Goal: Information Seeking & Learning: Learn about a topic

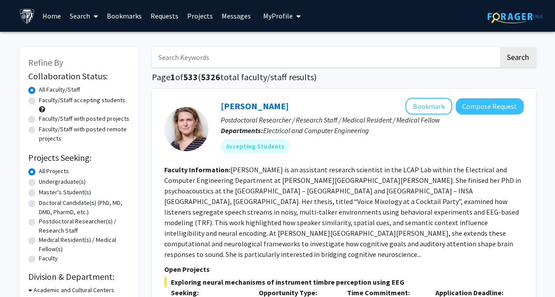
click at [214, 61] on input "Search Keywords" at bounding box center [325, 57] width 346 height 20
type input "entropy"
click at [500, 47] on button "Search" at bounding box center [518, 57] width 36 height 20
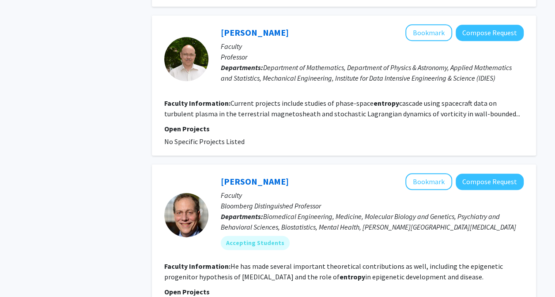
scroll to position [404, 0]
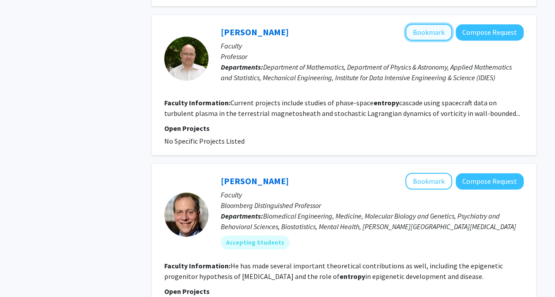
click at [425, 36] on button "Bookmark" at bounding box center [428, 32] width 47 height 17
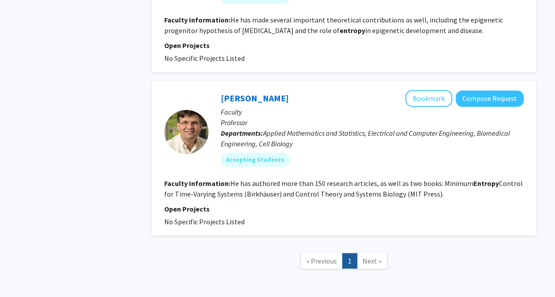
scroll to position [686, 0]
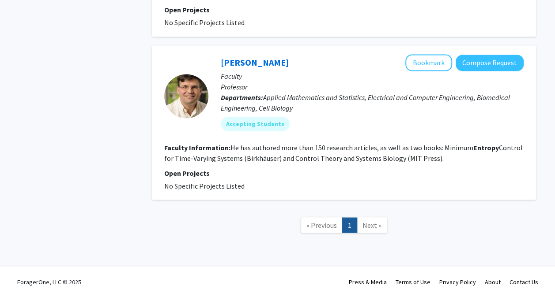
click at [348, 183] on fg-project-list "No Specific Projects Listed" at bounding box center [343, 185] width 359 height 11
click at [419, 63] on button "Bookmark" at bounding box center [428, 62] width 47 height 17
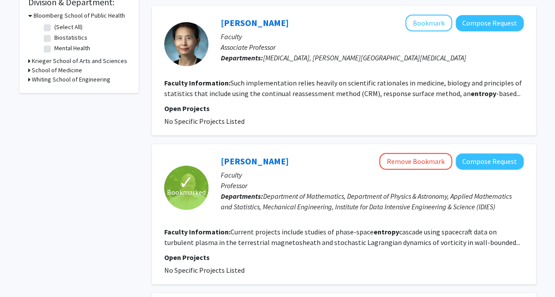
scroll to position [274, 0]
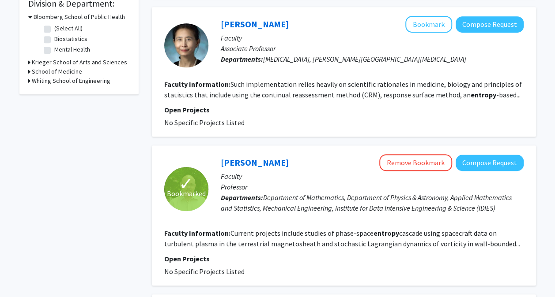
click at [156, 104] on div "Xiaobu Ye Bookmark Compose Request Faculty Associate Professor Departments: Neu…" at bounding box center [344, 72] width 384 height 130
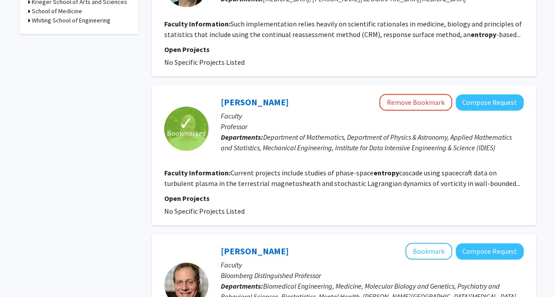
scroll to position [336, 0]
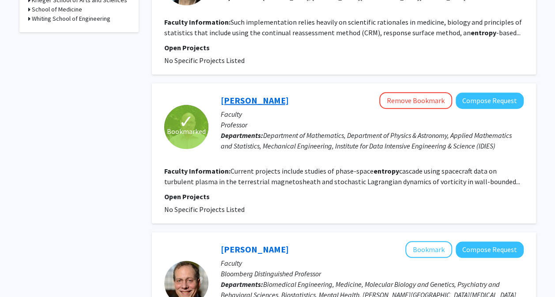
click at [250, 100] on link "Gregory Eyink" at bounding box center [255, 100] width 68 height 11
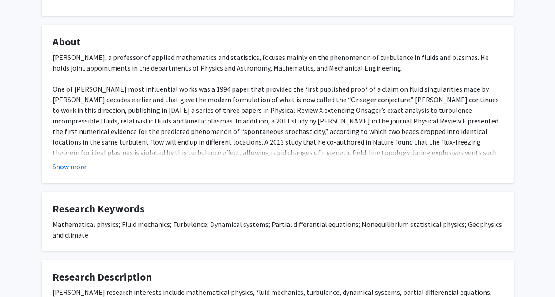
scroll to position [132, 0]
click at [57, 163] on button "Show more" at bounding box center [70, 166] width 34 height 11
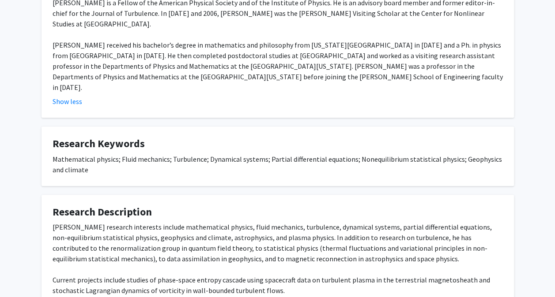
scroll to position [357, 0]
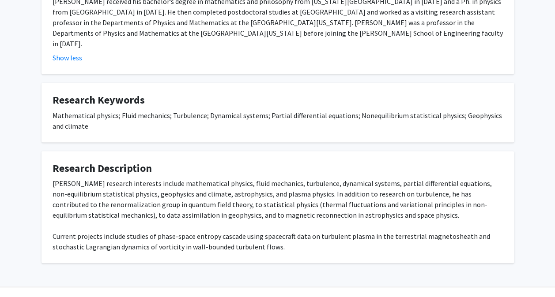
click at [398, 178] on div "Eyink’s research interests include mathematical physics, fluid mechanics, turbu…" at bounding box center [278, 215] width 450 height 74
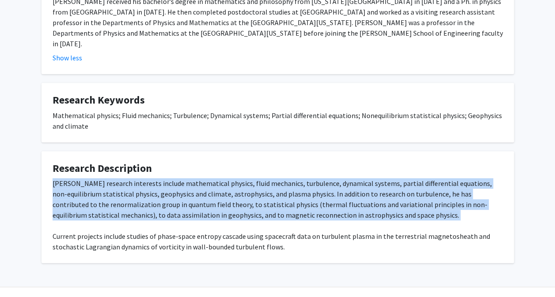
click at [398, 178] on div "Eyink’s research interests include mathematical physics, fluid mechanics, turbu…" at bounding box center [278, 215] width 450 height 74
copy div "Eyink’s research interests include mathematical physics, fluid mechanics, turbu…"
click at [271, 178] on div "Eyink’s research interests include mathematical physics, fluid mechanics, turbu…" at bounding box center [278, 215] width 450 height 74
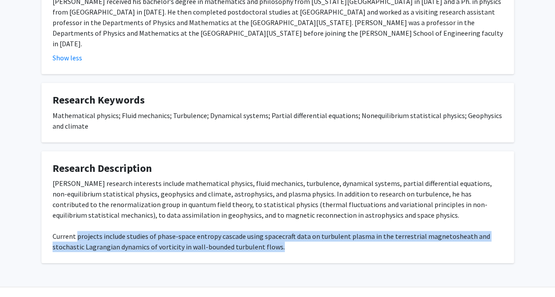
drag, startPoint x: 77, startPoint y: 216, endPoint x: 278, endPoint y: 227, distance: 201.1
click at [278, 227] on div "Eyink’s research interests include mathematical physics, fluid mechanics, turbu…" at bounding box center [278, 215] width 450 height 74
copy div "projects include studies of phase-space entropy cascade using spacecraft data o…"
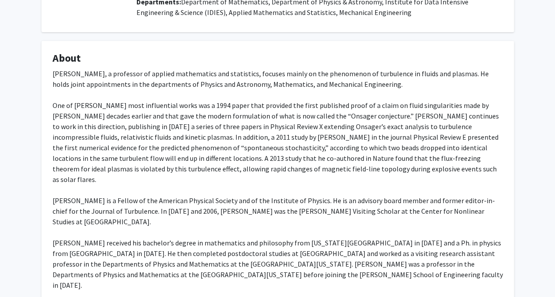
scroll to position [0, 0]
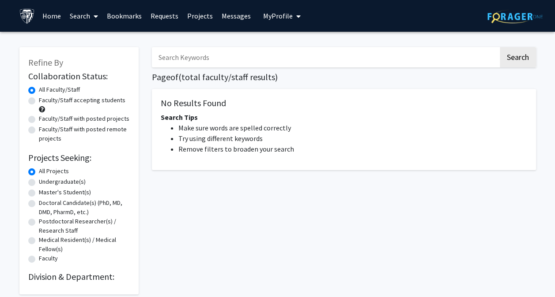
click at [214, 64] on input "Search Keywords" at bounding box center [325, 57] width 346 height 20
type input "dark matter"
click at [500, 47] on button "Search" at bounding box center [518, 57] width 36 height 20
click at [518, 62] on button "Search" at bounding box center [518, 57] width 36 height 20
click at [539, 84] on div "dark matter Search Page of ( total faculty/staff results) No Results Found Sear…" at bounding box center [343, 166] width 397 height 256
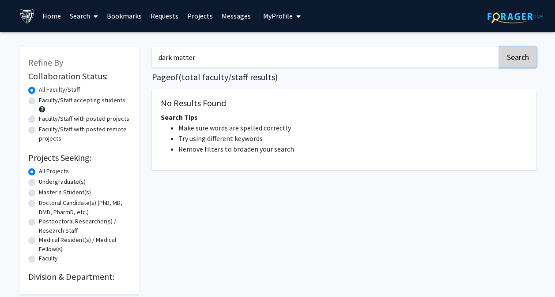
click at [511, 61] on button "Search" at bounding box center [518, 57] width 36 height 20
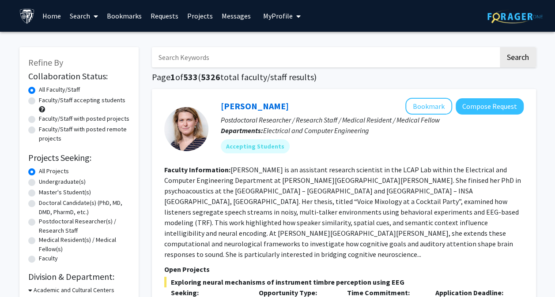
click at [222, 56] on input "Search Keywords" at bounding box center [325, 57] width 346 height 20
type input "dark matter"
click at [500, 47] on button "Search" at bounding box center [518, 57] width 36 height 20
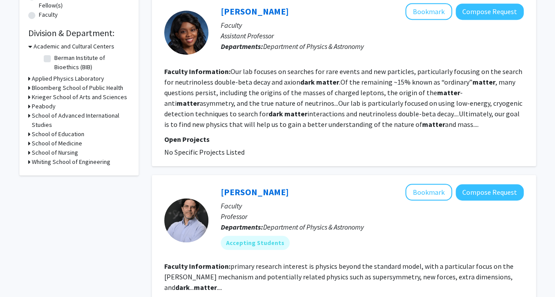
scroll to position [244, 0]
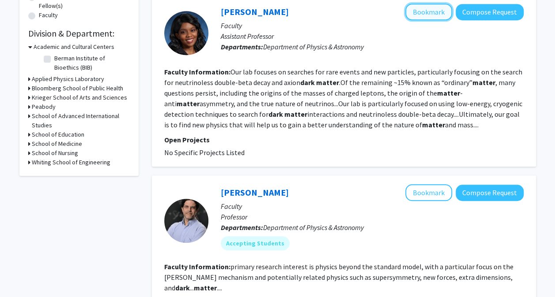
click at [410, 15] on button "Bookmark" at bounding box center [428, 12] width 47 height 17
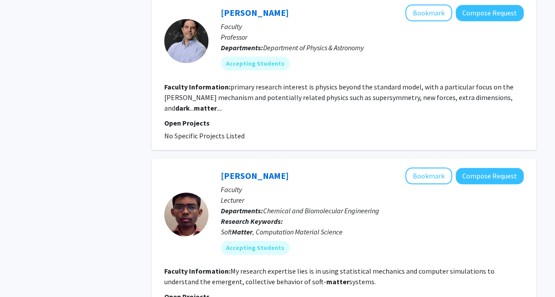
scroll to position [424, 0]
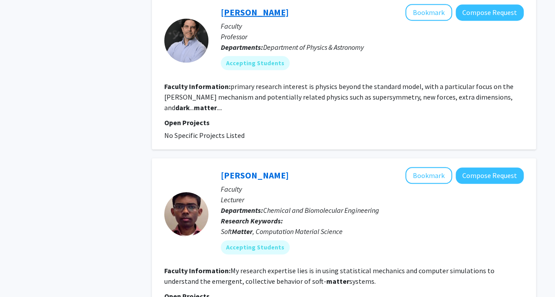
click at [234, 16] on link "[PERSON_NAME]" at bounding box center [255, 12] width 68 height 11
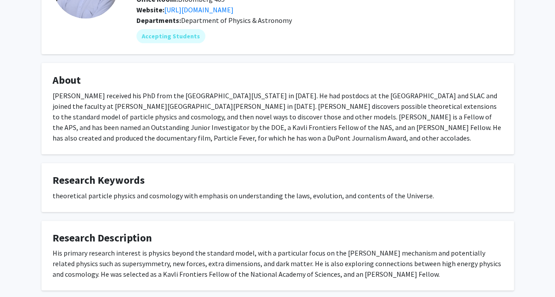
scroll to position [94, 0]
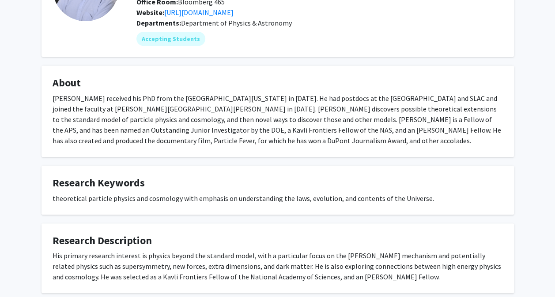
click at [390, 71] on fg-card "About [PERSON_NAME] received his PhD from the [GEOGRAPHIC_DATA][US_STATE] in [D…" at bounding box center [277, 111] width 472 height 91
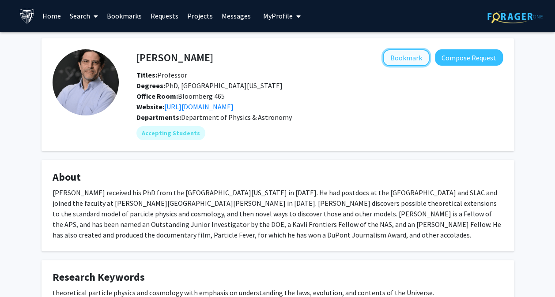
click at [402, 57] on button "Bookmark" at bounding box center [406, 57] width 47 height 17
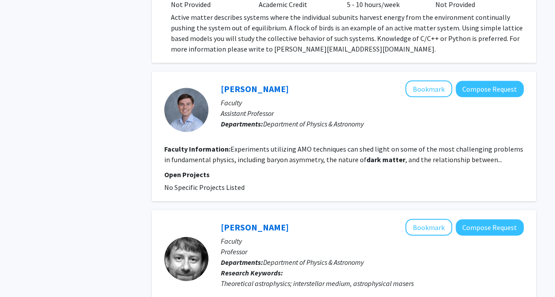
scroll to position [856, 0]
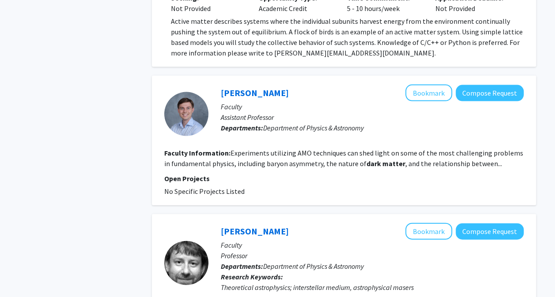
click at [140, 136] on div "Refine By Collaboration Status: Collaboration Status All Faculty/Staff Collabor…" at bounding box center [79, 135] width 132 height 1906
click at [258, 87] on link "[PERSON_NAME]" at bounding box center [255, 92] width 68 height 11
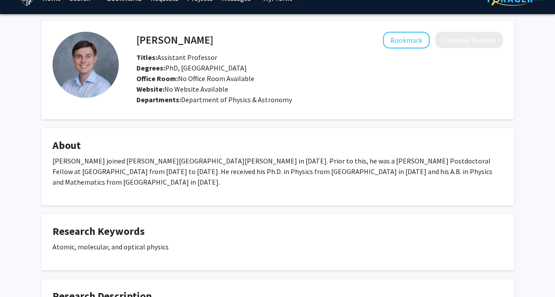
scroll to position [10, 0]
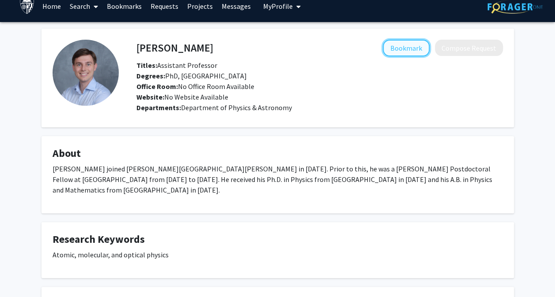
click at [398, 48] on button "Bookmark" at bounding box center [406, 48] width 47 height 17
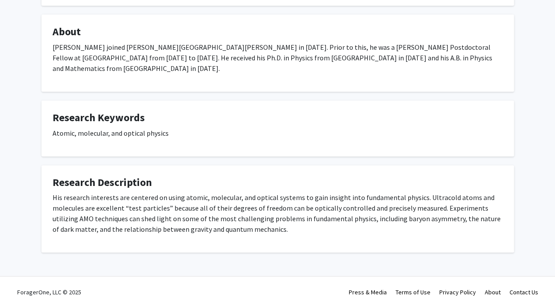
click at [218, 208] on p "His research interests are centered on using atomic, molecular, and optical sys…" at bounding box center [278, 213] width 450 height 42
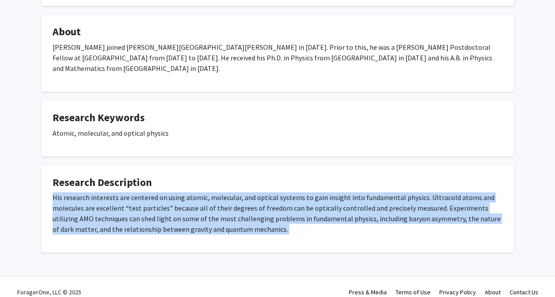
click at [218, 208] on p "His research interests are centered on using atomic, molecular, and optical sys…" at bounding box center [278, 213] width 450 height 42
copy p "His research interests are centered on using atomic, molecular, and optical sys…"
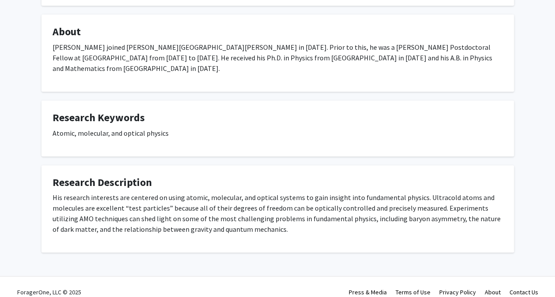
click at [242, 138] on fg-card "Research Keywords Atomic, molecular, and optical physics" at bounding box center [277, 129] width 472 height 56
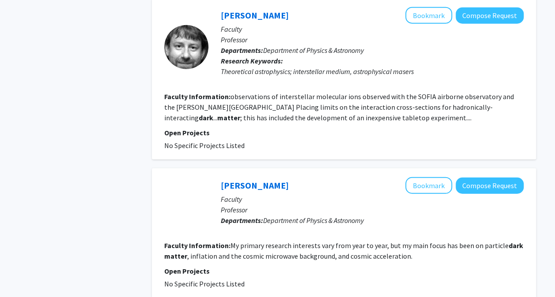
scroll to position [1072, 0]
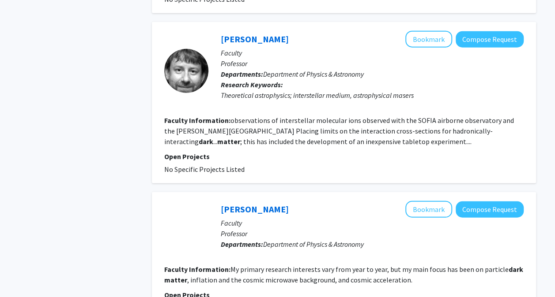
scroll to position [1048, 0]
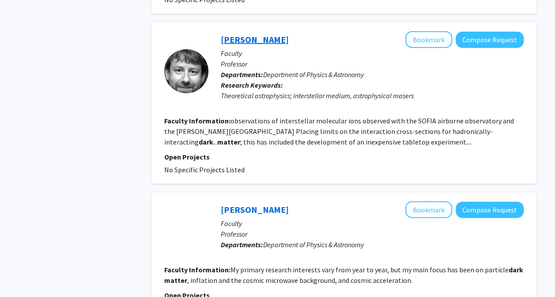
click at [258, 34] on link "[PERSON_NAME]" at bounding box center [255, 39] width 68 height 11
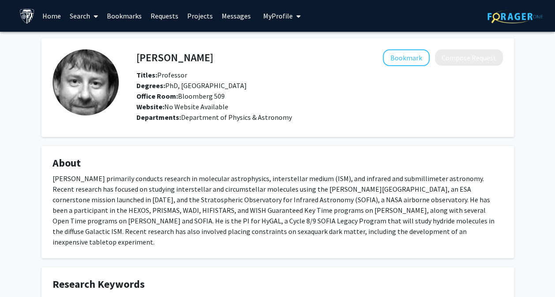
click at [33, 155] on div "[PERSON_NAME] Bookmark Compose Request Titles: Professor Degrees: PhD, [GEOGRAP…" at bounding box center [277, 272] width 555 height 480
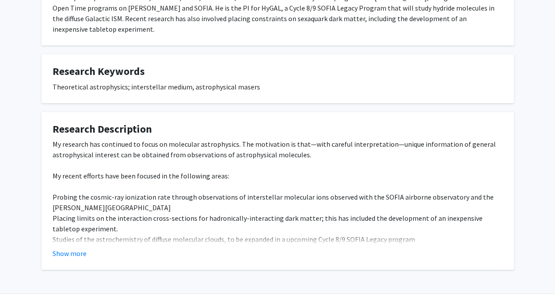
scroll to position [230, 0]
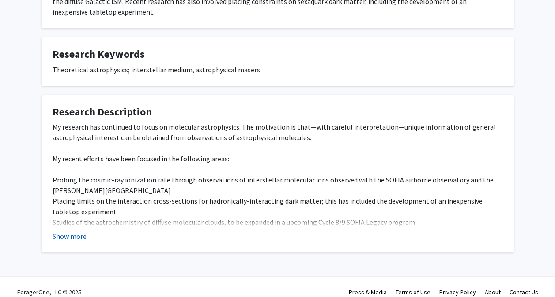
click at [70, 231] on button "Show more" at bounding box center [70, 236] width 34 height 11
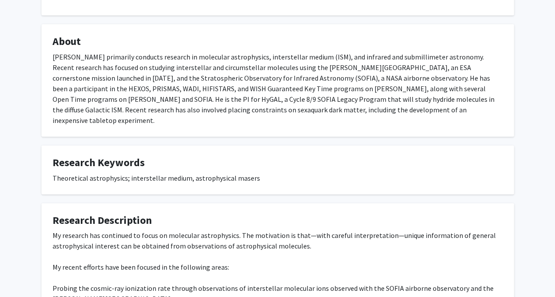
scroll to position [124, 0]
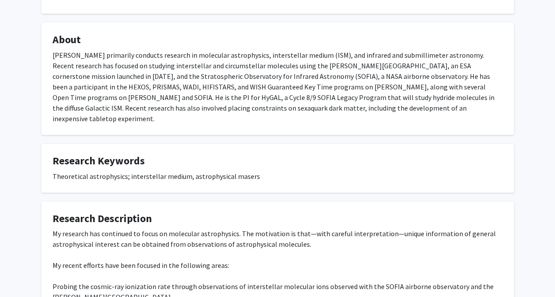
click at [105, 57] on div "[PERSON_NAME] primarily conducts research in molecular astrophysics, interstell…" at bounding box center [278, 87] width 450 height 74
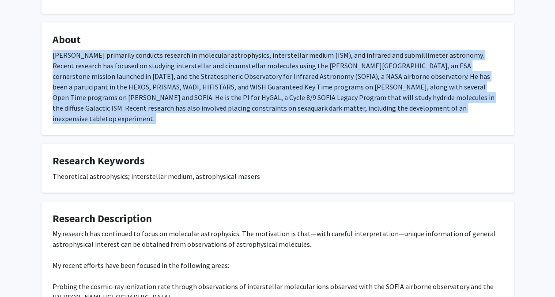
click at [105, 57] on div "[PERSON_NAME] primarily conducts research in molecular astrophysics, interstell…" at bounding box center [278, 87] width 450 height 74
copy div "[PERSON_NAME] primarily conducts research in molecular astrophysics, interstell…"
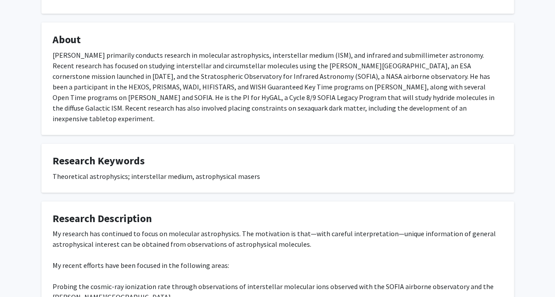
click at [385, 45] on h4 "About" at bounding box center [278, 40] width 450 height 13
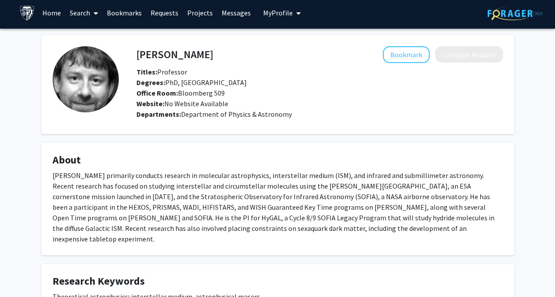
scroll to position [0, 0]
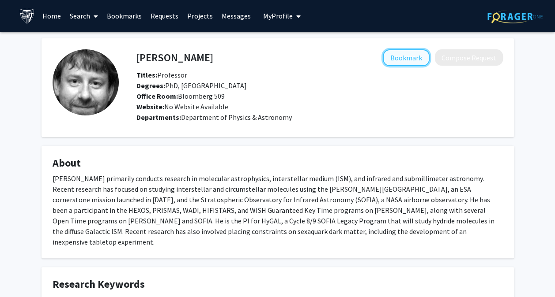
click at [387, 58] on button "Bookmark" at bounding box center [406, 57] width 47 height 17
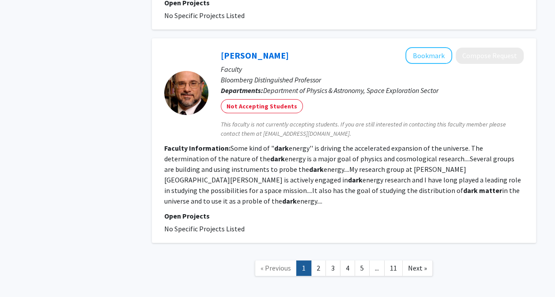
scroll to position [1651, 0]
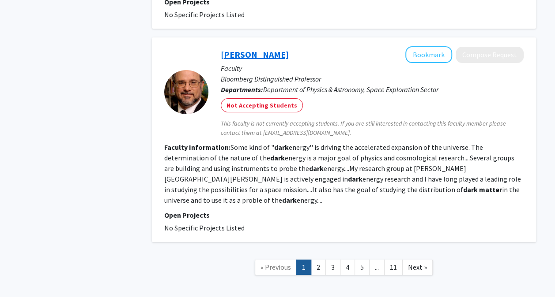
click at [245, 49] on link "[PERSON_NAME]" at bounding box center [255, 54] width 68 height 11
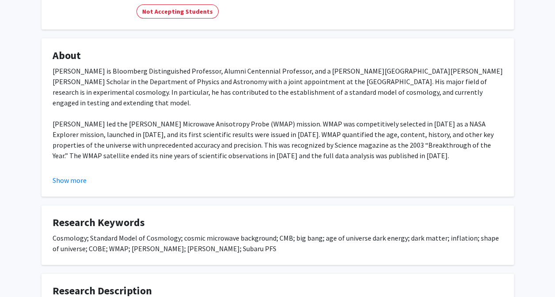
scroll to position [123, 0]
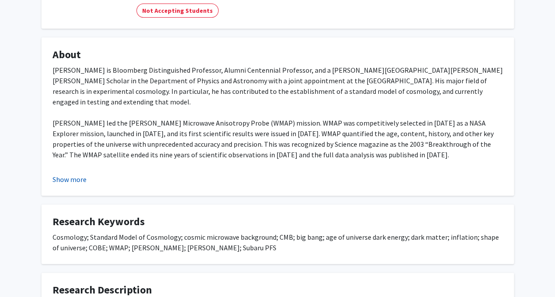
click at [68, 180] on button "Show more" at bounding box center [70, 179] width 34 height 11
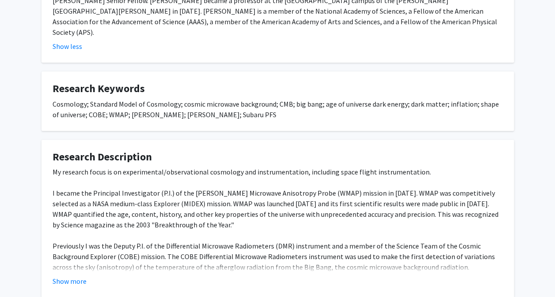
scroll to position [481, 0]
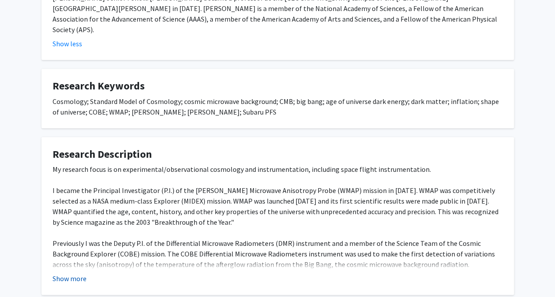
click at [68, 274] on button "Show more" at bounding box center [70, 279] width 34 height 11
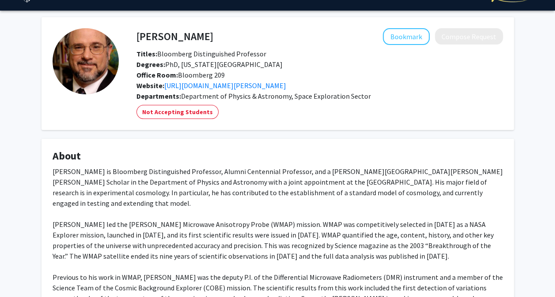
scroll to position [0, 0]
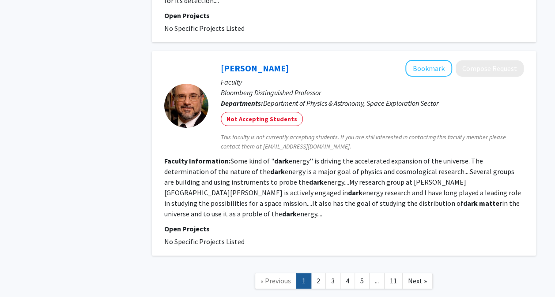
scroll to position [1639, 0]
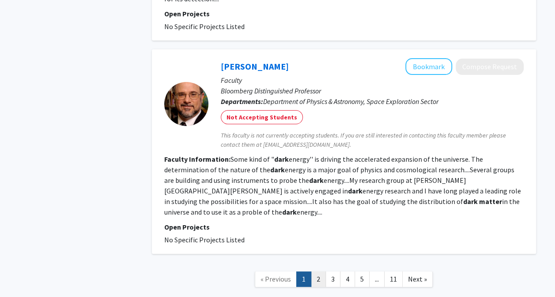
click at [323, 272] on link "2" at bounding box center [318, 279] width 15 height 15
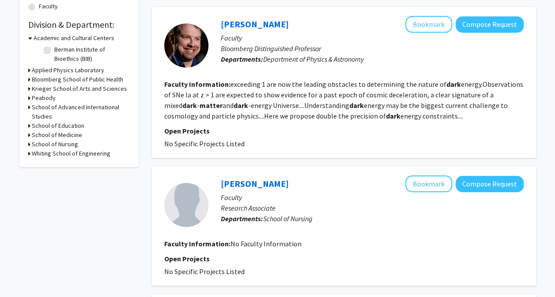
scroll to position [254, 0]
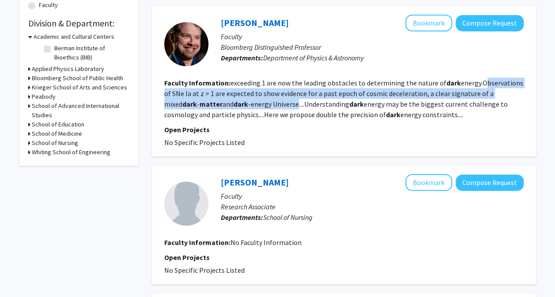
drag, startPoint x: 477, startPoint y: 84, endPoint x: 263, endPoint y: 106, distance: 215.1
click at [263, 106] on fg-read-more "exceeding 1 are now the leading obstacles to determining the nature of dark ene…" at bounding box center [343, 99] width 359 height 41
copy fg-read-more "Observations of SNe Ia at z > 1 are expected to show evidence for a past epoch …"
